Goal: Browse casually: Explore the website without a specific task or goal

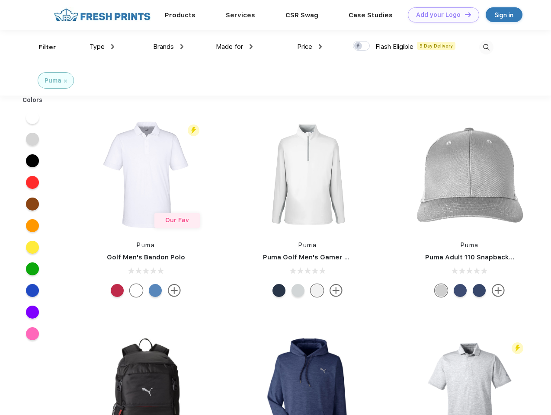
click at [440, 15] on link "Add your Logo Design Tool" at bounding box center [443, 14] width 71 height 15
click at [0, 0] on div "Design Tool" at bounding box center [0, 0] width 0 height 0
click at [464, 14] on link "Add your Logo Design Tool" at bounding box center [443, 14] width 71 height 15
click at [42, 47] on div "Filter" at bounding box center [47, 47] width 18 height 10
click at [102, 47] on span "Type" at bounding box center [97, 47] width 15 height 8
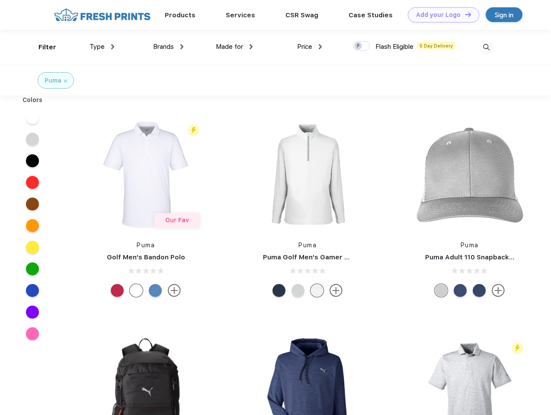
click at [168, 47] on span "Brands" at bounding box center [163, 47] width 21 height 8
click at [234, 47] on span "Made for" at bounding box center [229, 47] width 27 height 8
click at [310, 47] on span "Price" at bounding box center [304, 47] width 15 height 8
click at [362, 46] on div at bounding box center [361, 46] width 17 height 10
click at [359, 46] on input "checkbox" at bounding box center [356, 44] width 6 height 6
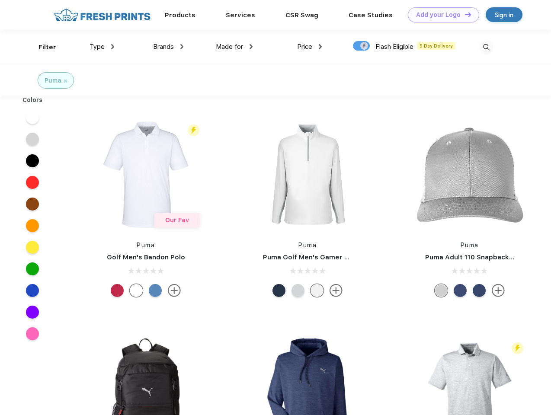
click at [486, 47] on img at bounding box center [486, 47] width 14 height 14
